Goal: Check status: Check status

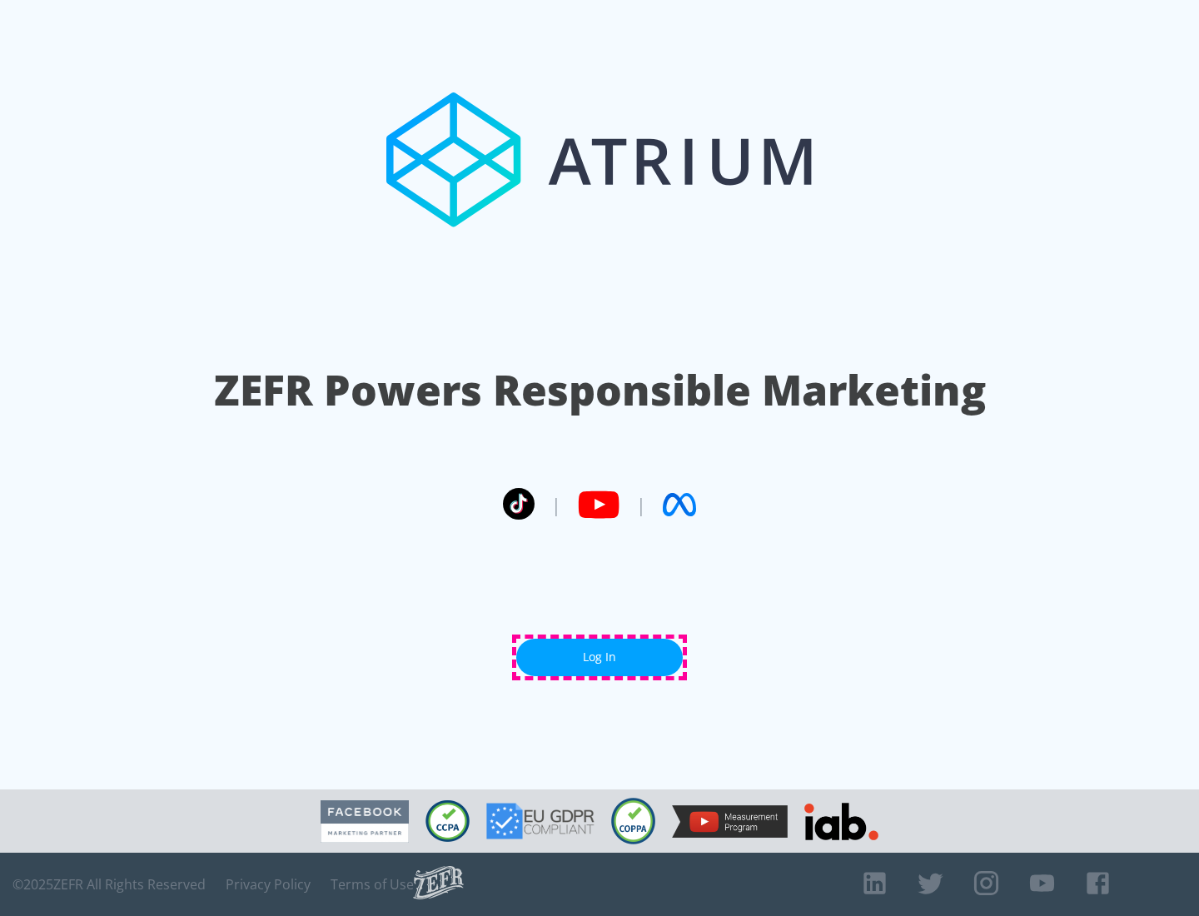
click at [599, 657] on link "Log In" at bounding box center [599, 657] width 166 height 37
